Goal: Information Seeking & Learning: Learn about a topic

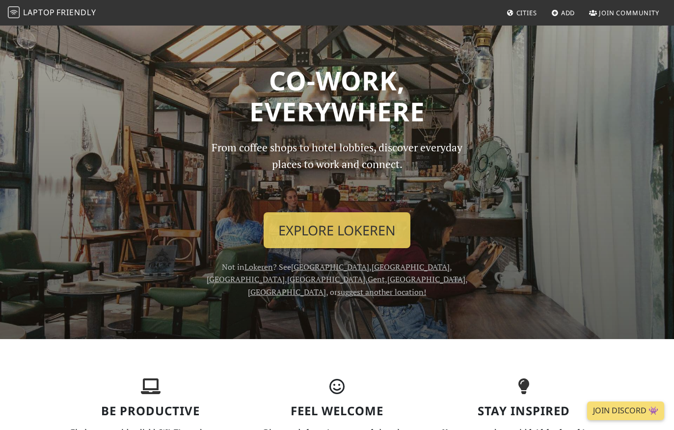
click at [527, 10] on span "Cities" at bounding box center [526, 12] width 21 height 9
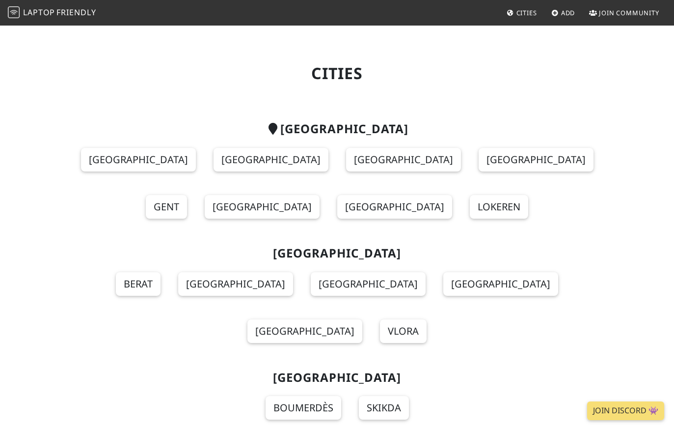
click at [105, 140] on section "Belgium Antwerp Hasselt Leuven Brussels Gent Etterbeek Mechelen Lokeren" at bounding box center [337, 176] width 548 height 124
click at [99, 160] on link "[GEOGRAPHIC_DATA]" at bounding box center [138, 160] width 115 height 24
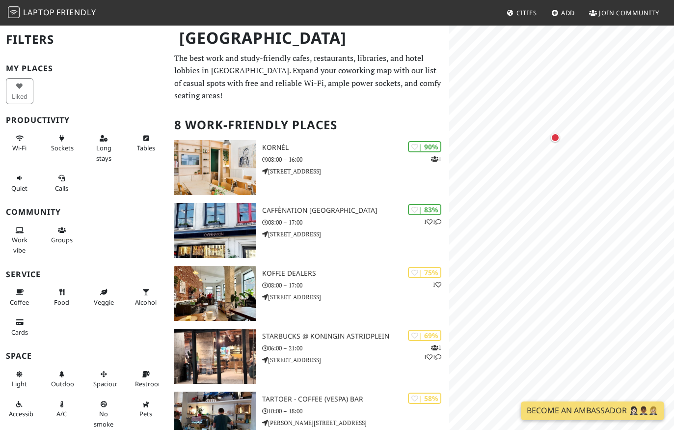
click at [556, 140] on div "Map marker" at bounding box center [555, 137] width 9 height 9
click at [290, 269] on h3 "Koffie Dealers" at bounding box center [355, 273] width 187 height 8
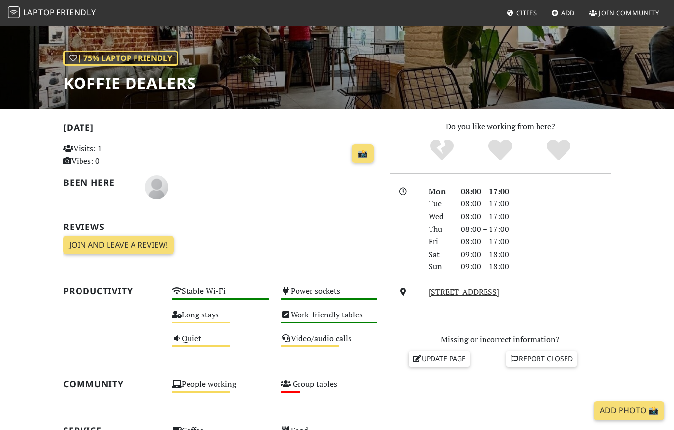
scroll to position [121, 0]
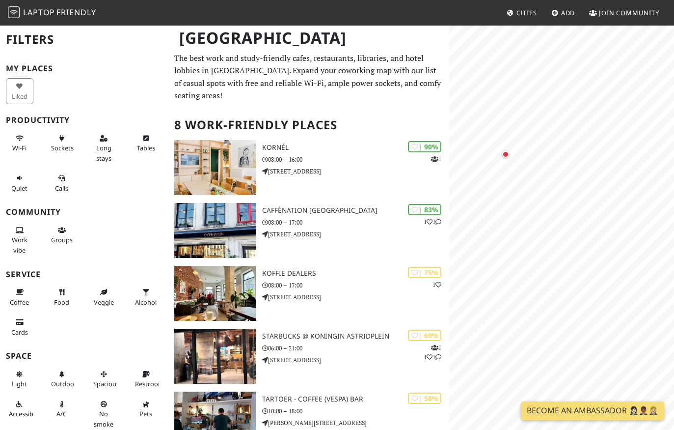
click at [508, 149] on div "Map marker" at bounding box center [506, 154] width 20 height 20
click at [627, 132] on div "[PERSON_NAME] [PERSON_NAME] - Koffiebar 51%" at bounding box center [579, 154] width 103 height 62
click at [627, 88] on button "×" at bounding box center [626, 86] width 9 height 11
click at [526, 267] on div "Map marker" at bounding box center [529, 270] width 20 height 20
click at [584, 189] on button "×" at bounding box center [582, 191] width 9 height 11
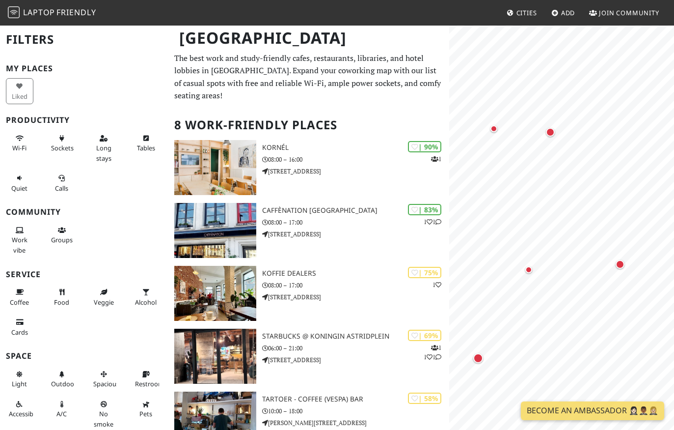
click at [618, 268] on div "Map marker" at bounding box center [620, 264] width 9 height 9
click at [597, 227] on button "×" at bounding box center [598, 230] width 9 height 11
click at [481, 236] on div "Map marker" at bounding box center [481, 235] width 7 height 7
click at [498, 316] on div "Map marker" at bounding box center [498, 322] width 20 height 20
click at [611, 249] on button "×" at bounding box center [615, 253] width 9 height 11
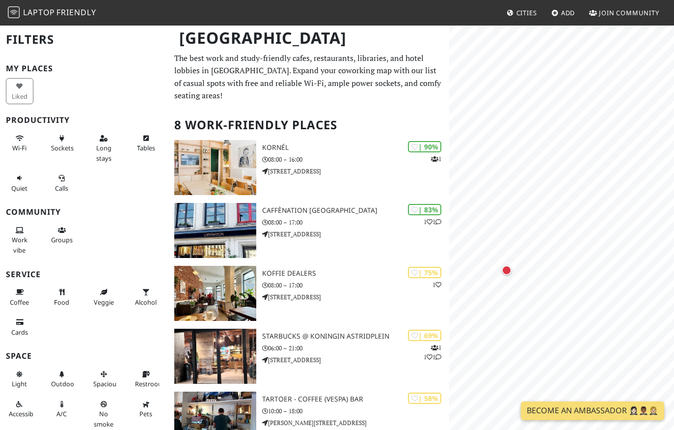
click at [509, 267] on div "Map marker" at bounding box center [507, 270] width 10 height 10
click at [631, 240] on button "×" at bounding box center [635, 242] width 9 height 11
click at [603, 300] on div "Map marker" at bounding box center [600, 299] width 10 height 10
click at [626, 228] on button "×" at bounding box center [624, 230] width 9 height 11
